Goal: Task Accomplishment & Management: Complete application form

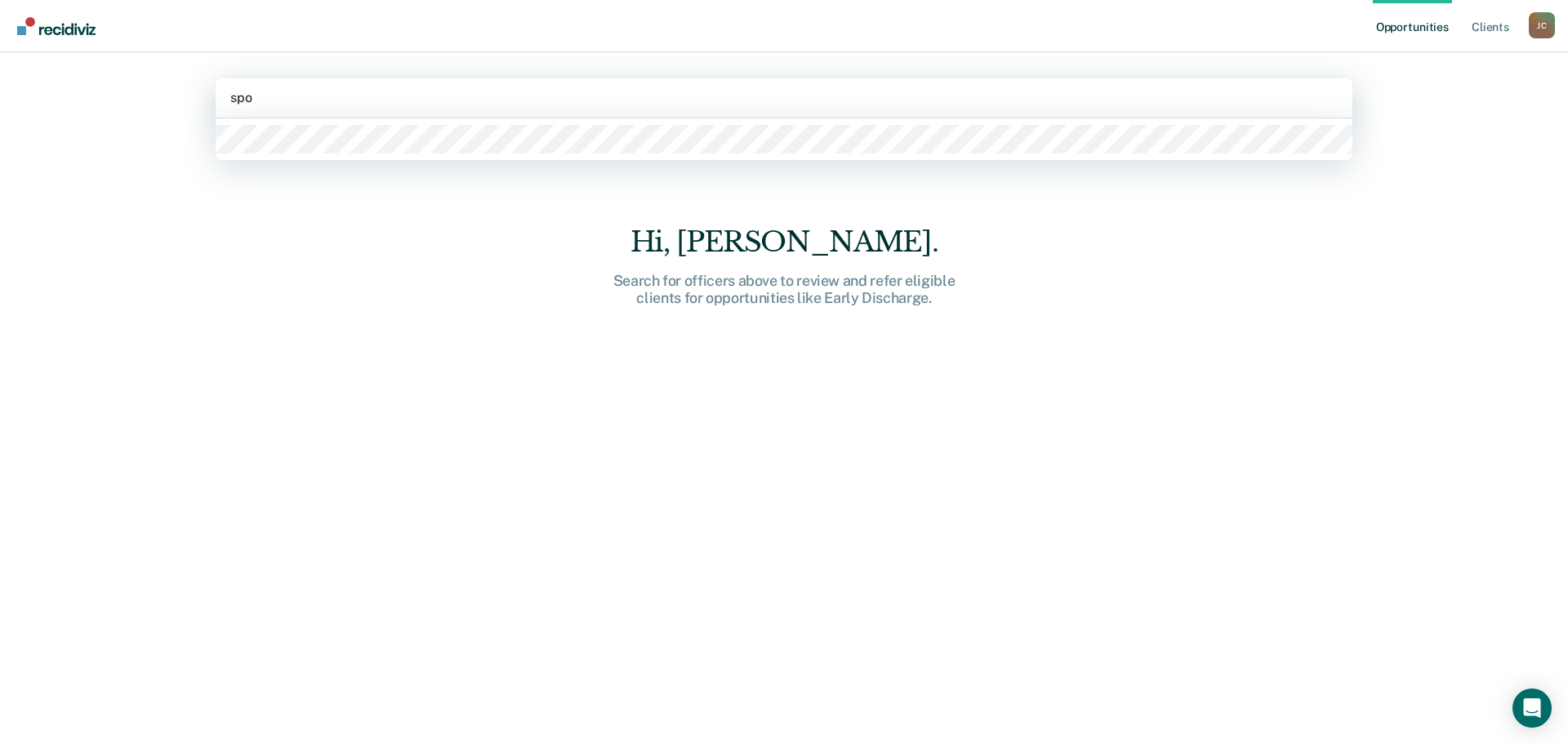
type input "spom"
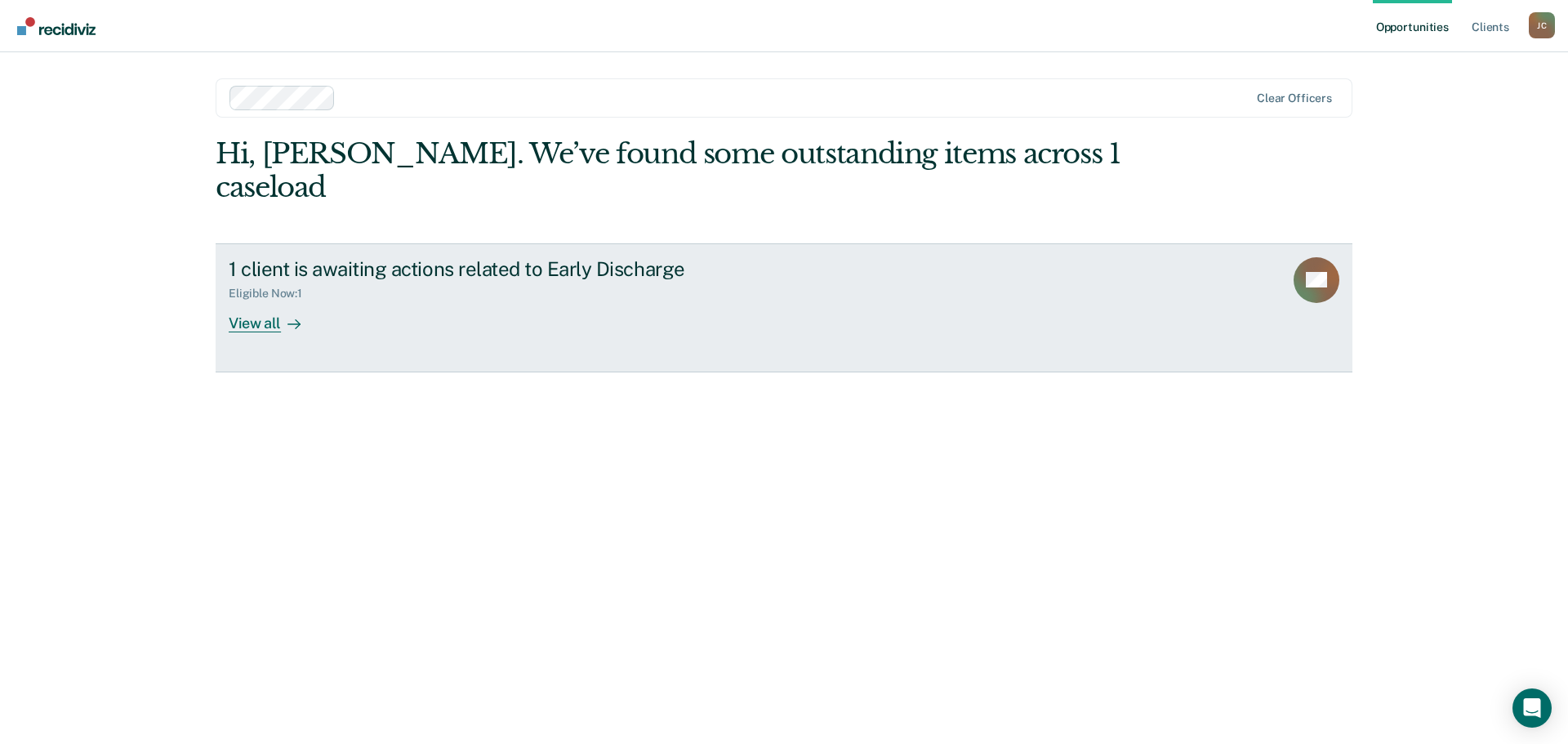
click at [264, 301] on div "View all" at bounding box center [274, 316] width 91 height 32
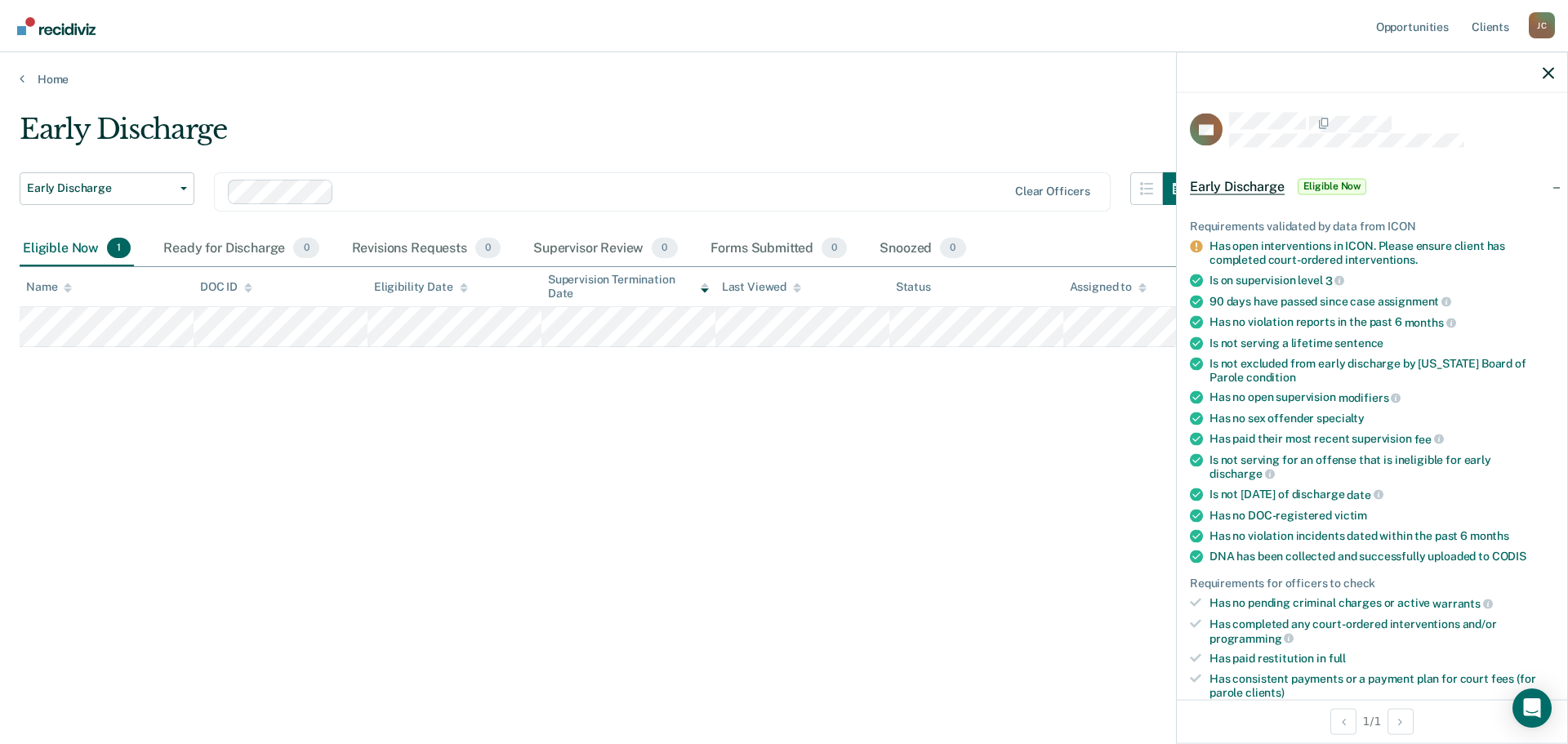
click at [1342, 185] on span "Eligible Now" at bounding box center [1332, 186] width 69 height 17
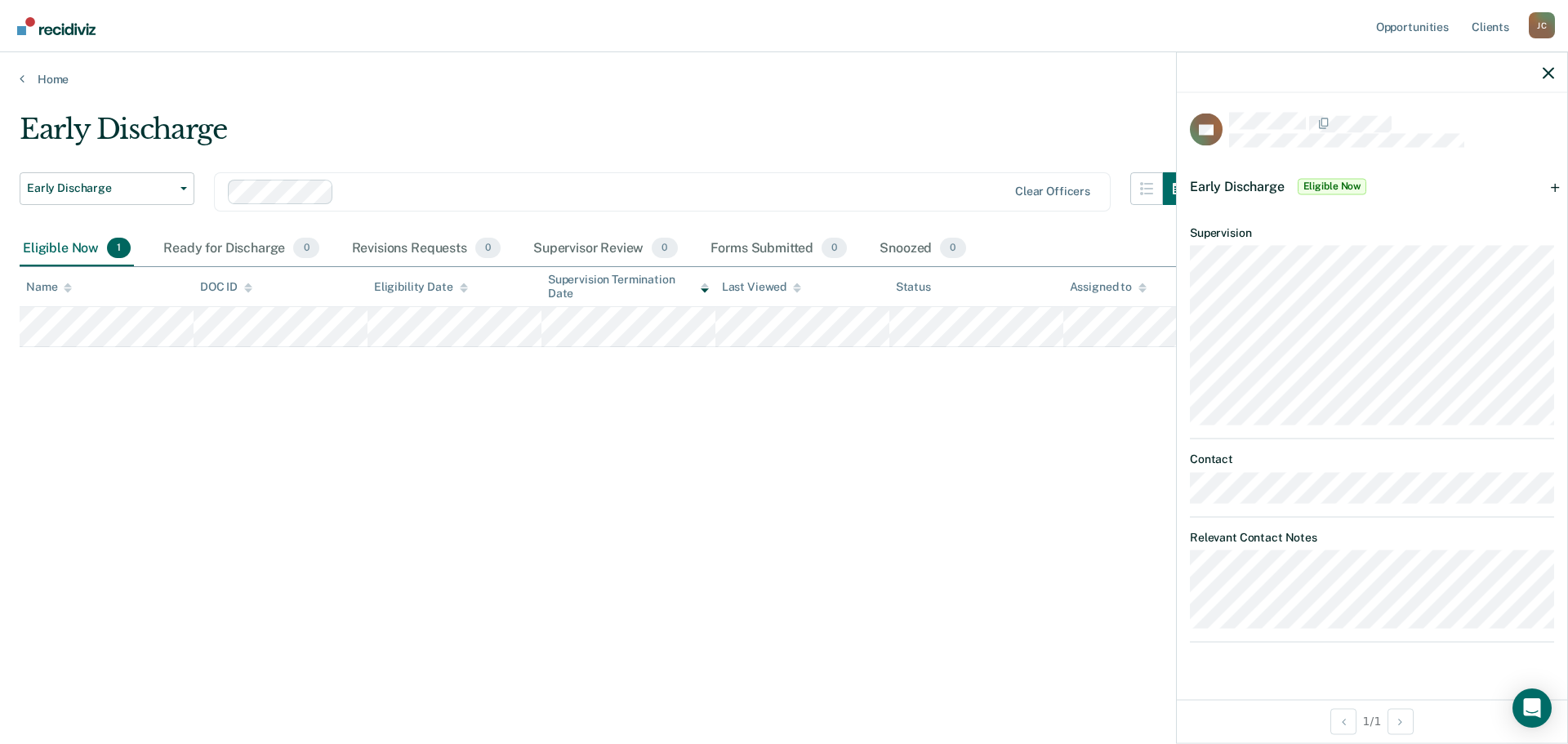
click at [1331, 184] on span "Eligible Now" at bounding box center [1332, 186] width 69 height 17
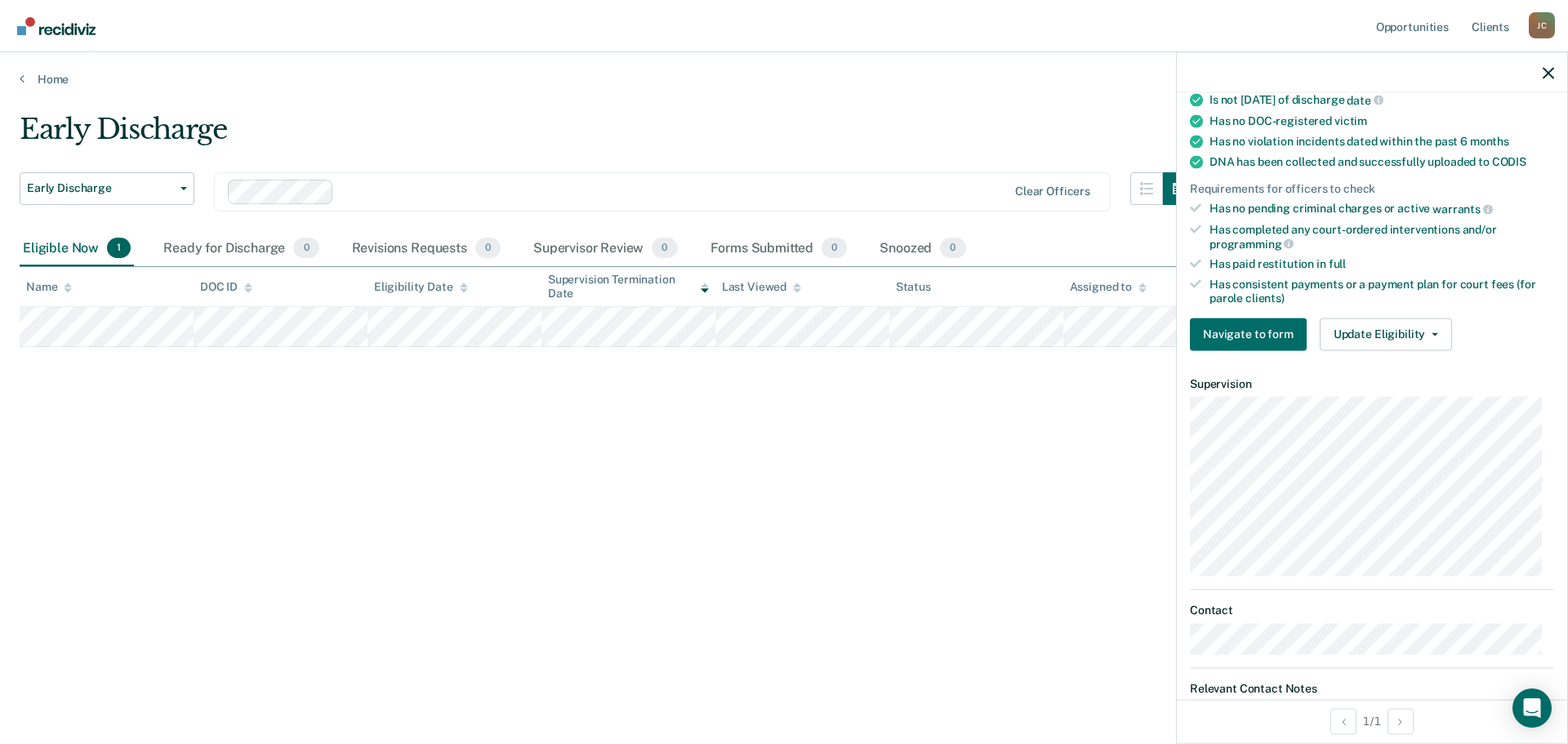
scroll to position [408, 0]
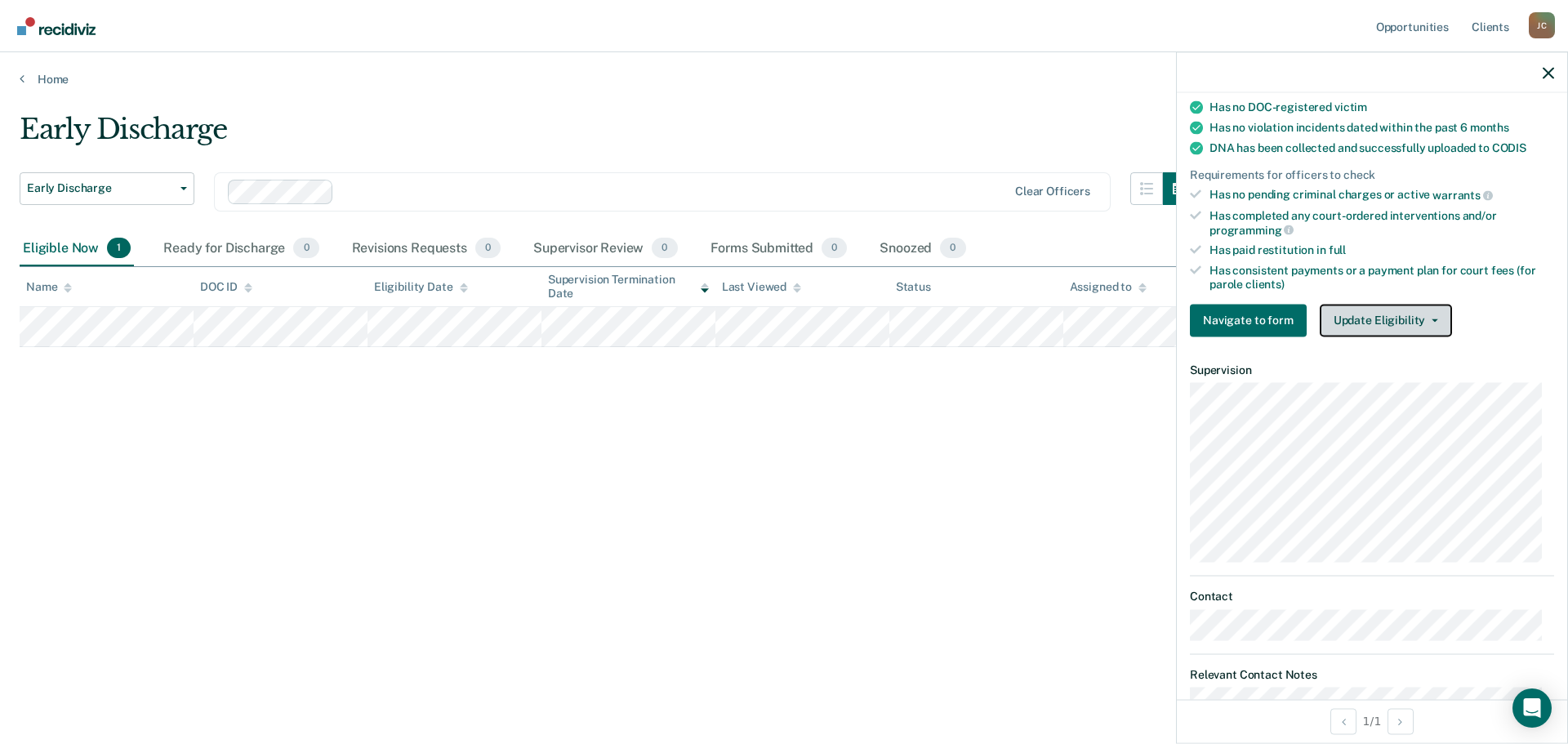
click at [1382, 313] on button "Update Eligibility" at bounding box center [1386, 320] width 132 height 33
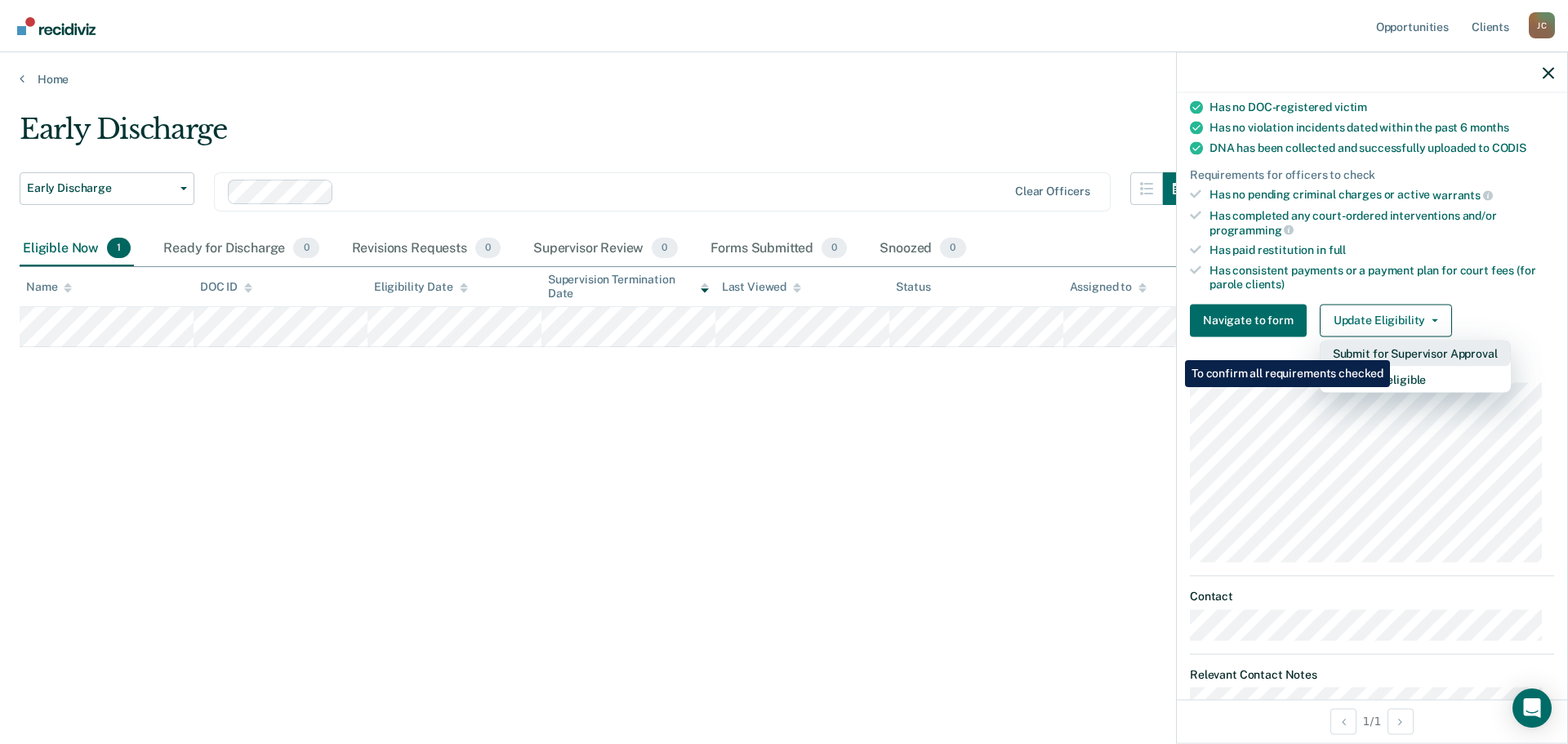
click at [1393, 347] on button "Submit for Supervisor Approval" at bounding box center [1415, 352] width 191 height 26
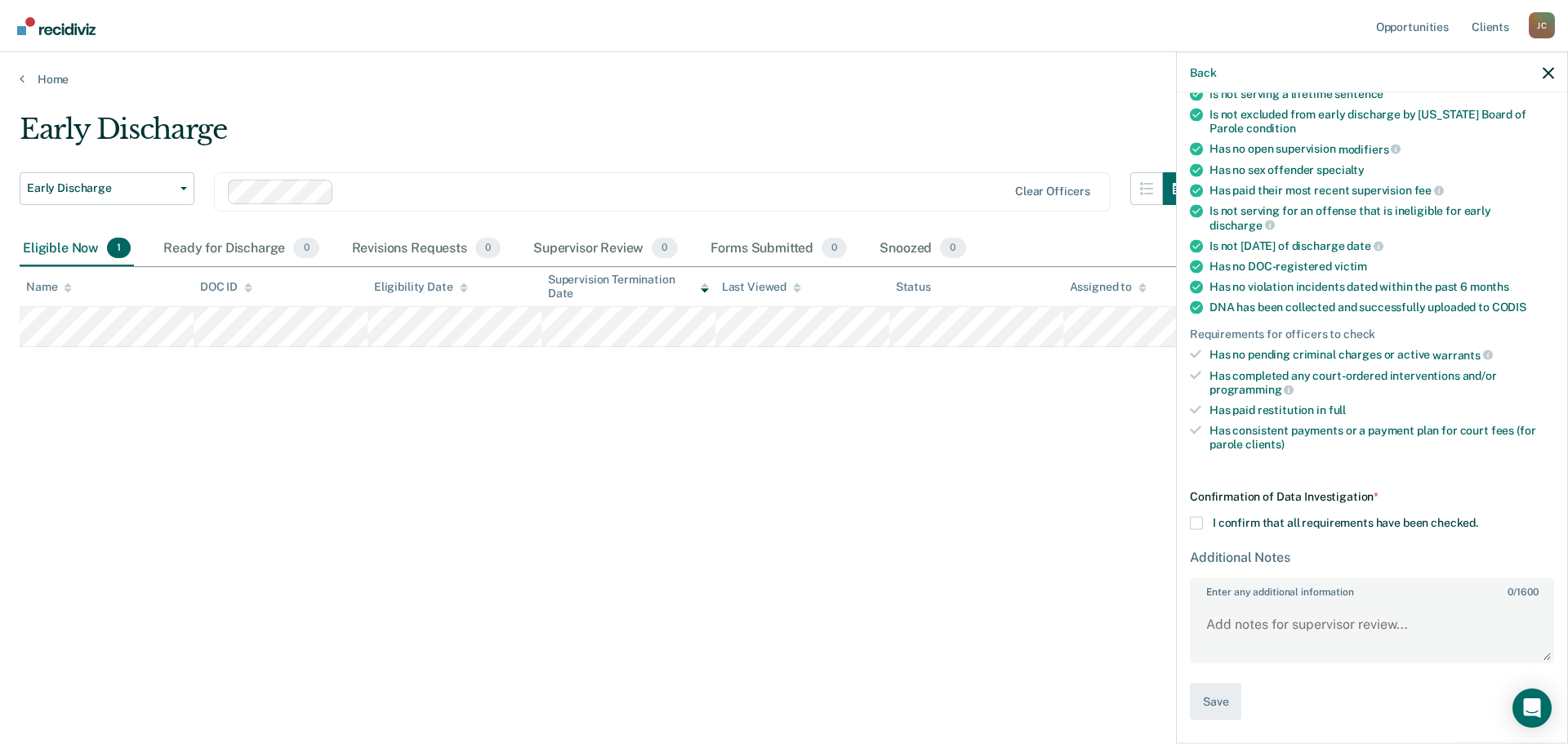
scroll to position [246, 0]
click at [1195, 520] on span at bounding box center [1196, 525] width 13 height 13
click at [1478, 519] on input "I confirm that all requirements have been checked." at bounding box center [1478, 519] width 0 height 0
